Goal: Book appointment/travel/reservation

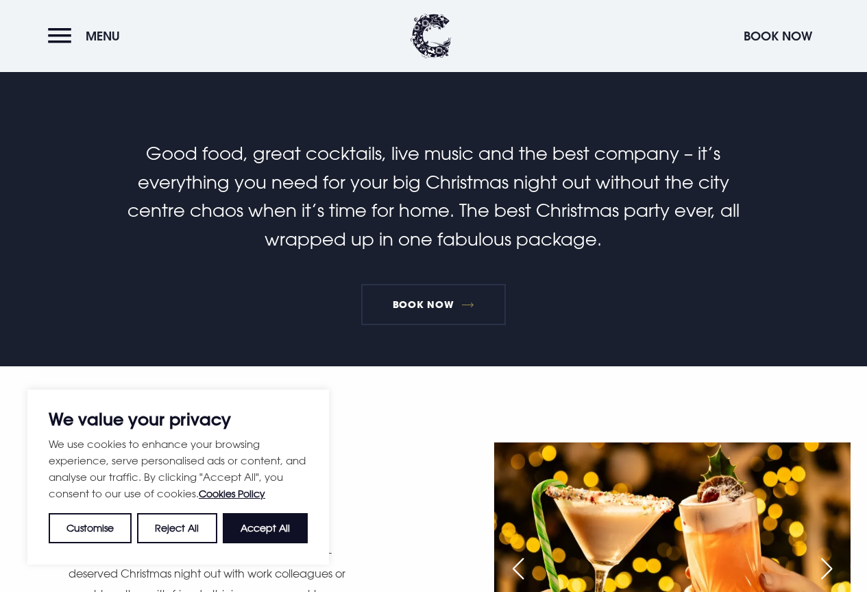
scroll to position [343, 0]
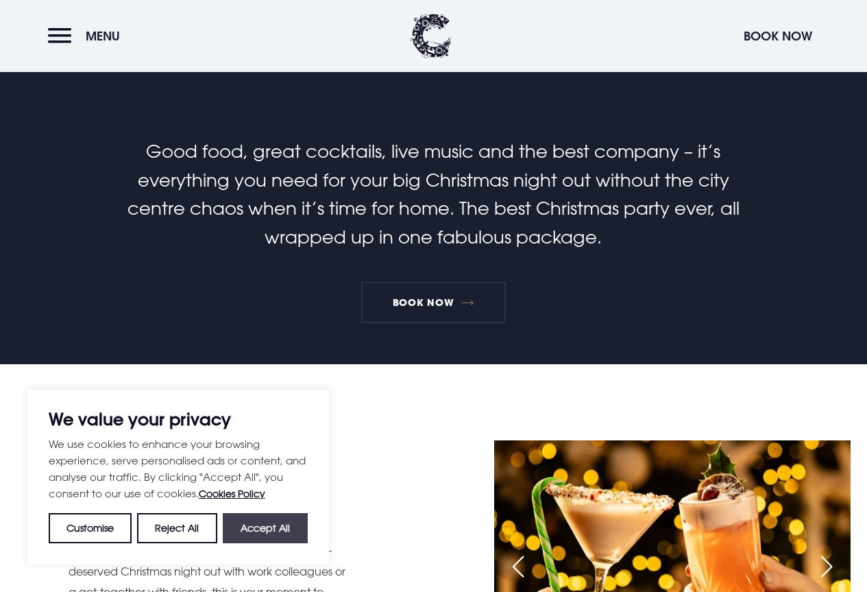
click at [257, 531] on button "Accept All" at bounding box center [265, 528] width 85 height 30
checkbox input "true"
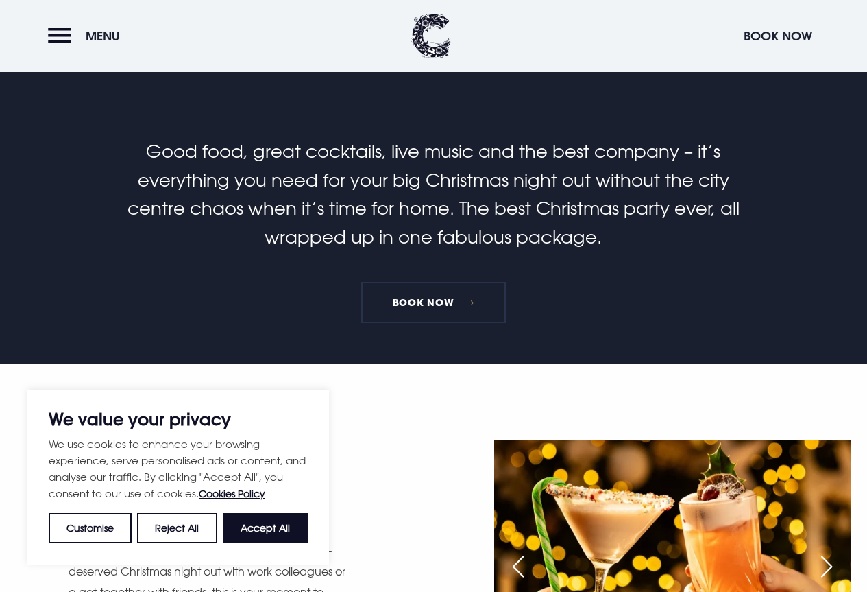
checkbox input "true"
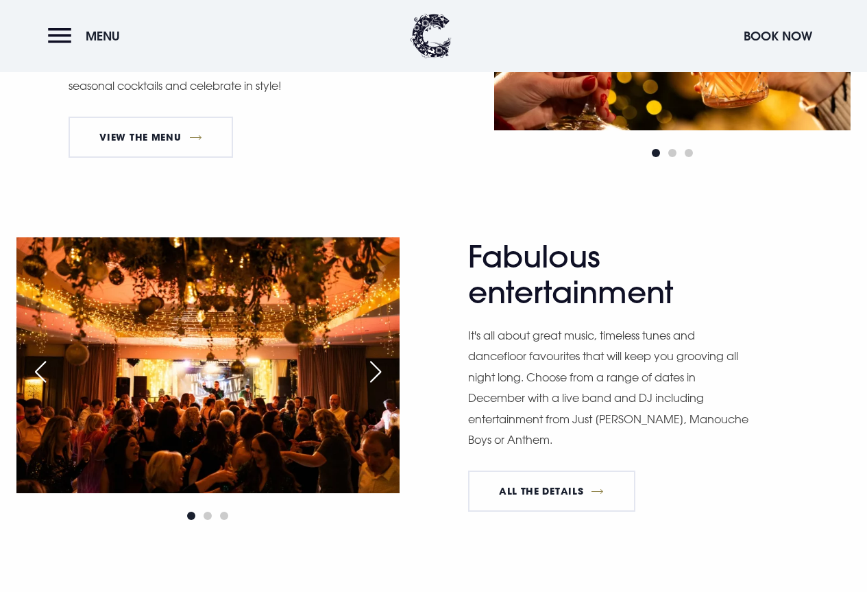
scroll to position [891, 0]
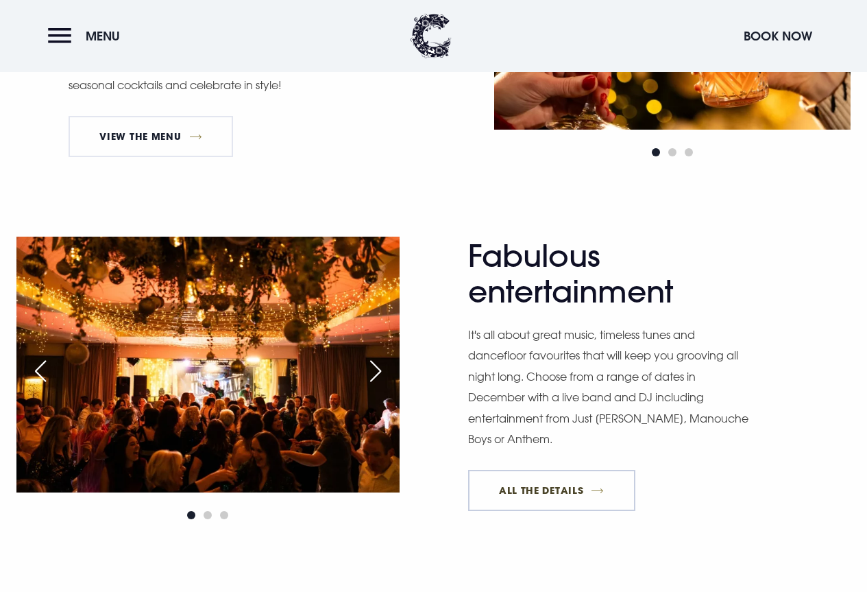
click at [565, 496] on link "All The Details" at bounding box center [551, 490] width 167 height 41
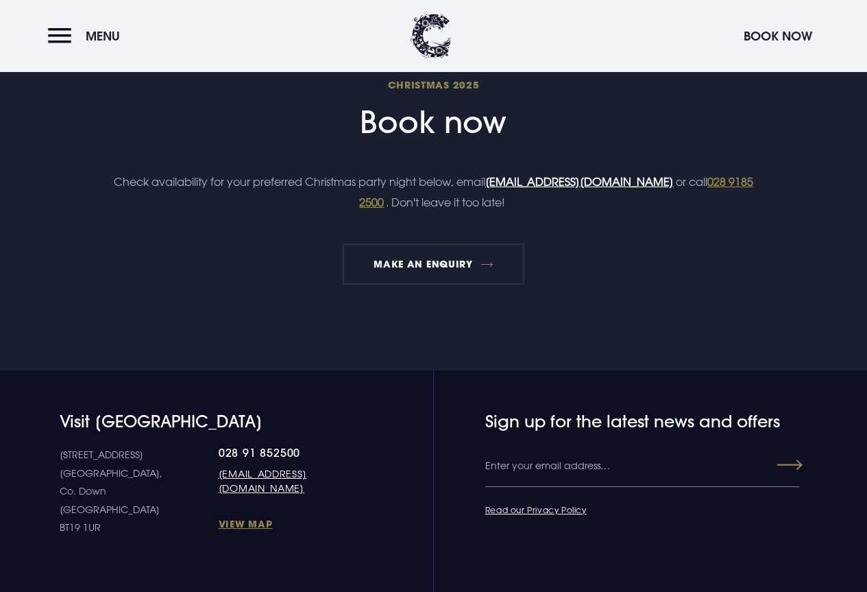
scroll to position [2056, 0]
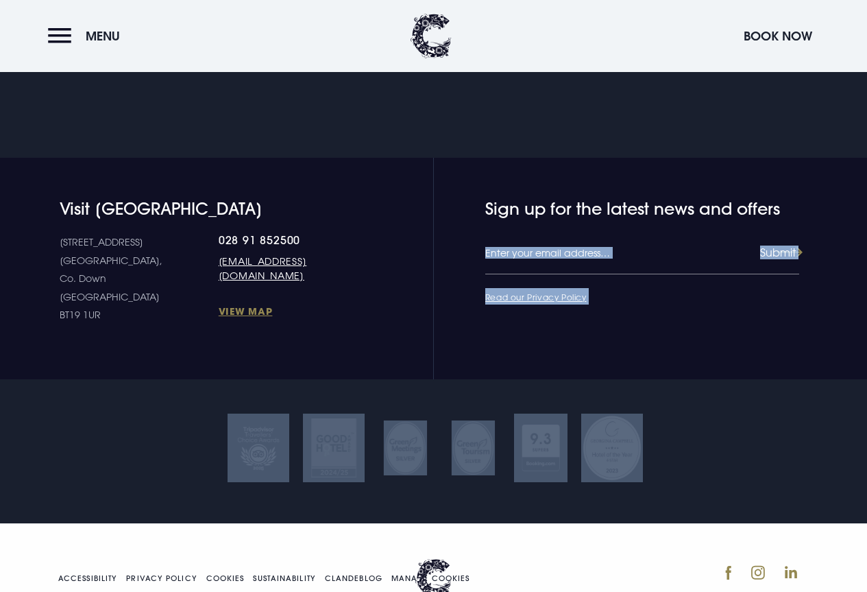
drag, startPoint x: 870, startPoint y: 452, endPoint x: 857, endPoint y: 158, distance: 294.4
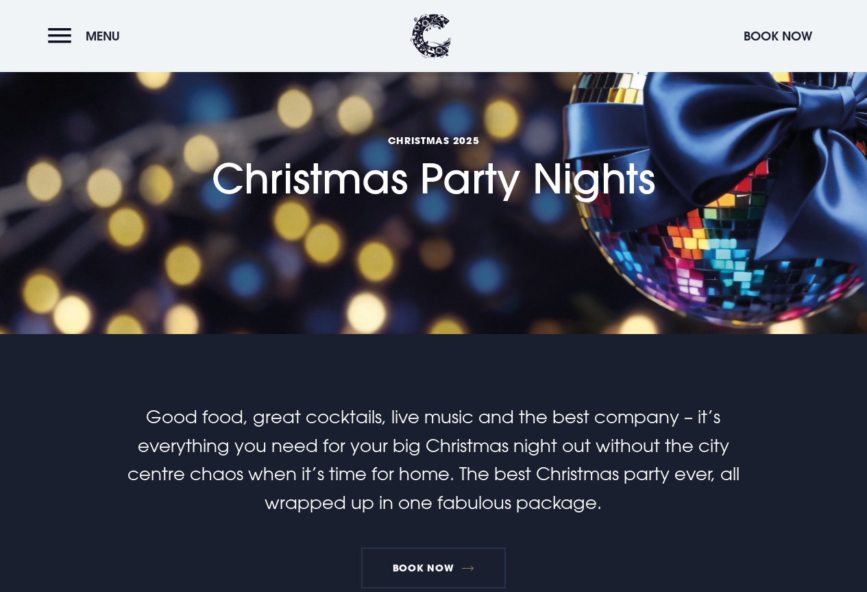
scroll to position [0, 0]
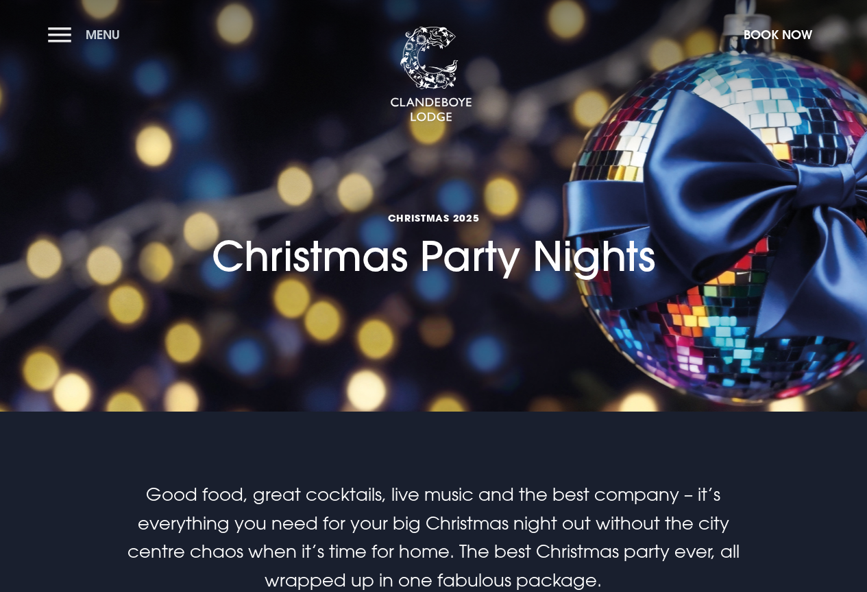
click at [66, 36] on button "Menu" at bounding box center [87, 34] width 79 height 29
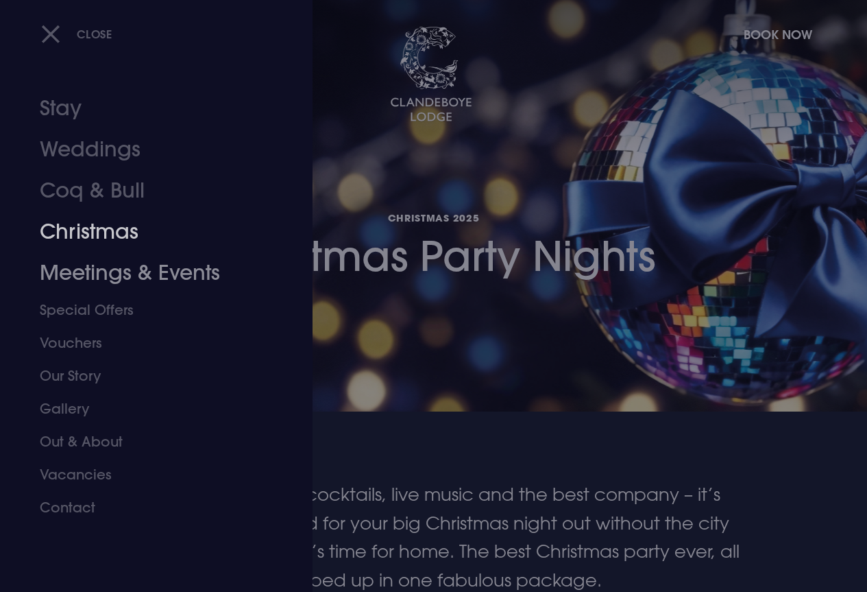
click at [116, 238] on link "Christmas" at bounding box center [147, 231] width 215 height 41
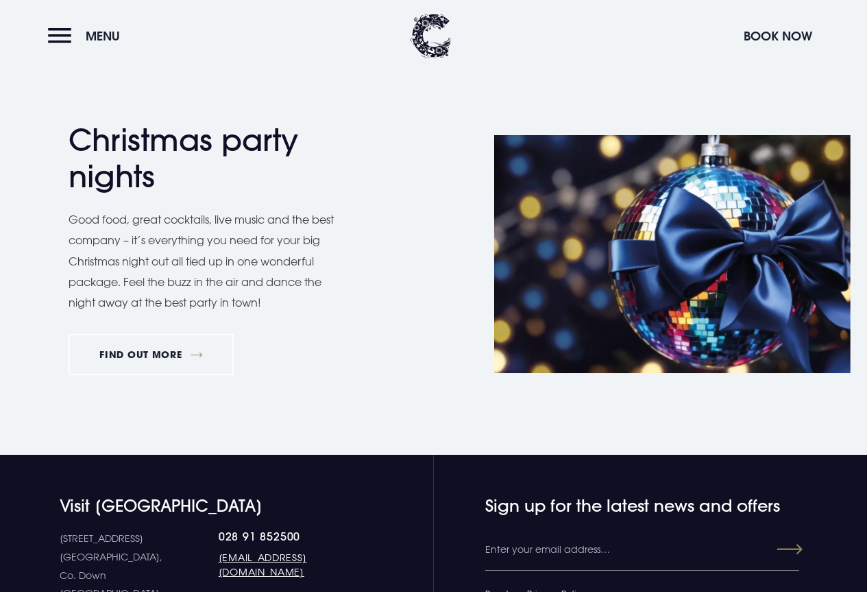
scroll to position [2262, 0]
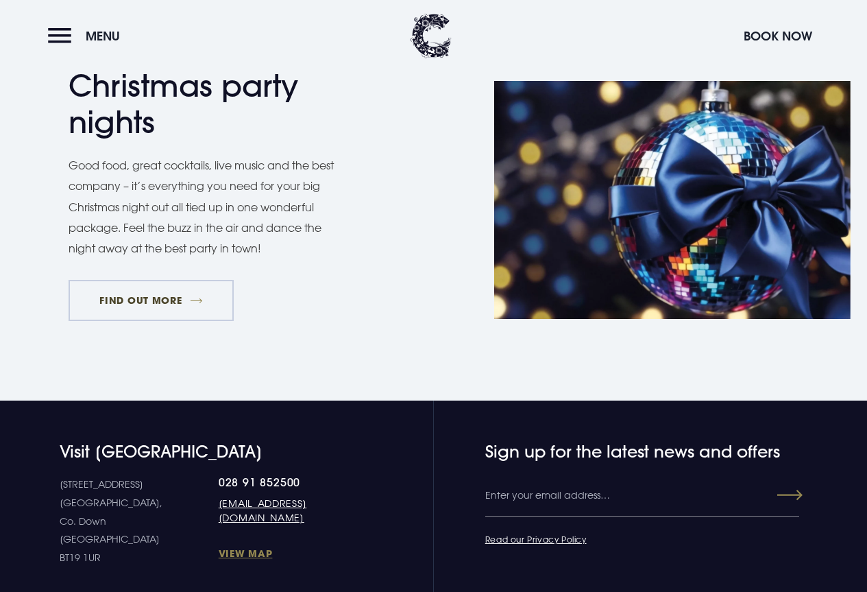
click at [117, 295] on link "FIND OUT MORE" at bounding box center [151, 300] width 165 height 41
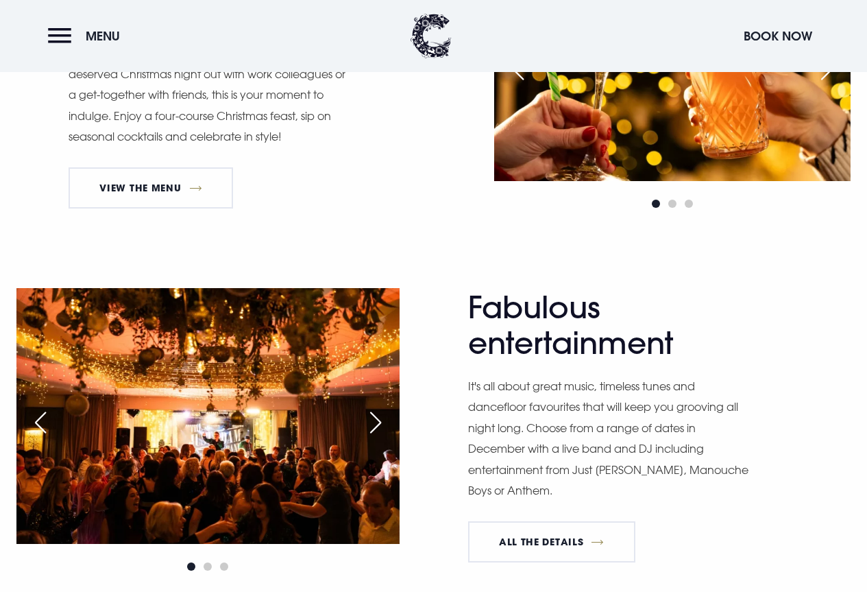
scroll to position [823, 0]
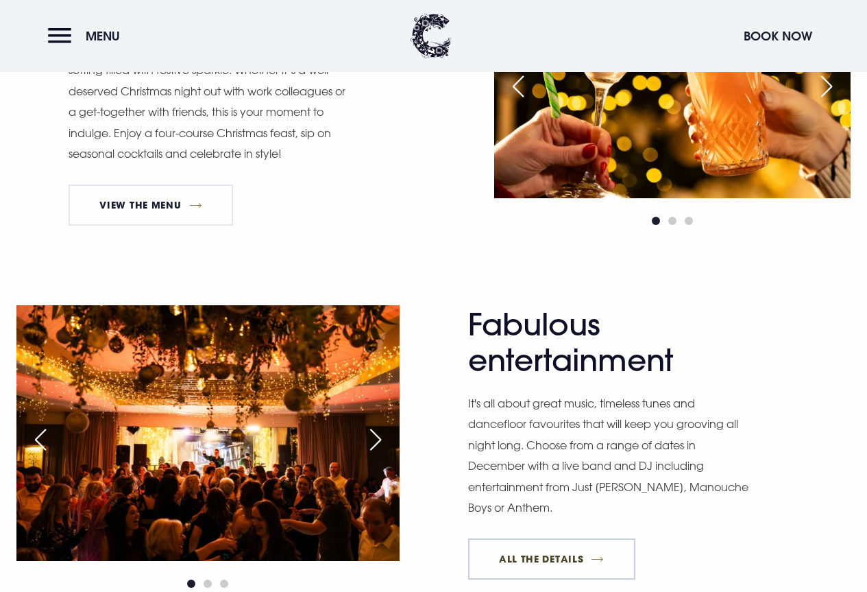
click at [534, 561] on link "All The Details" at bounding box center [551, 558] width 167 height 41
